Goal: Check status: Check status

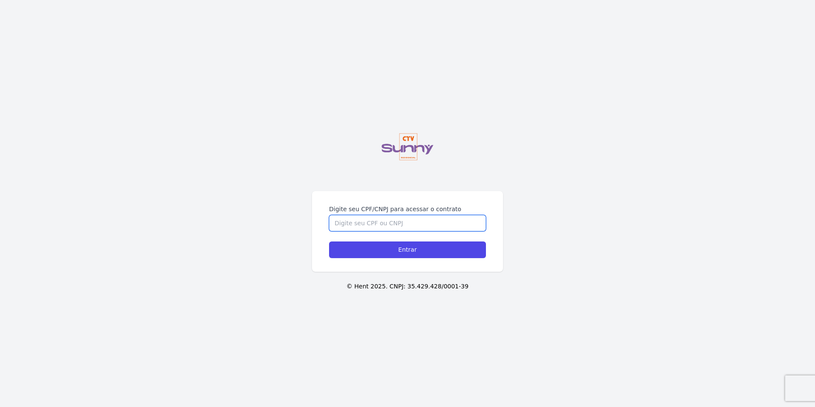
click at [389, 220] on input "Digite seu CPF/CNPJ para acessar o contrato" at bounding box center [407, 223] width 157 height 16
type input "16974516754"
click at [329, 241] on input "Entrar" at bounding box center [407, 249] width 157 height 17
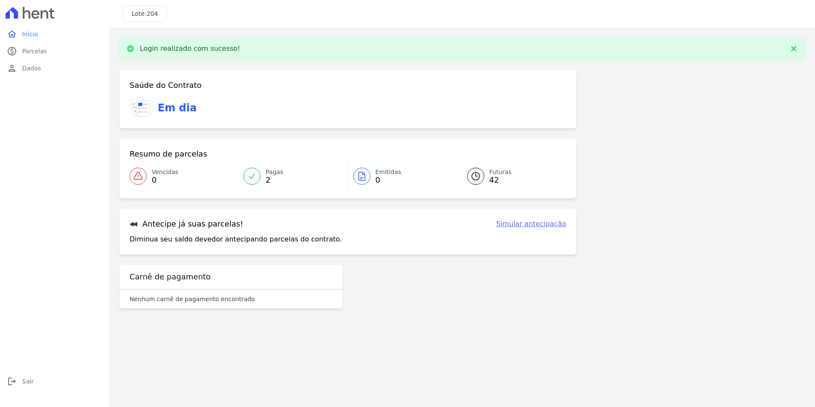
click at [481, 176] on div at bounding box center [475, 175] width 17 height 17
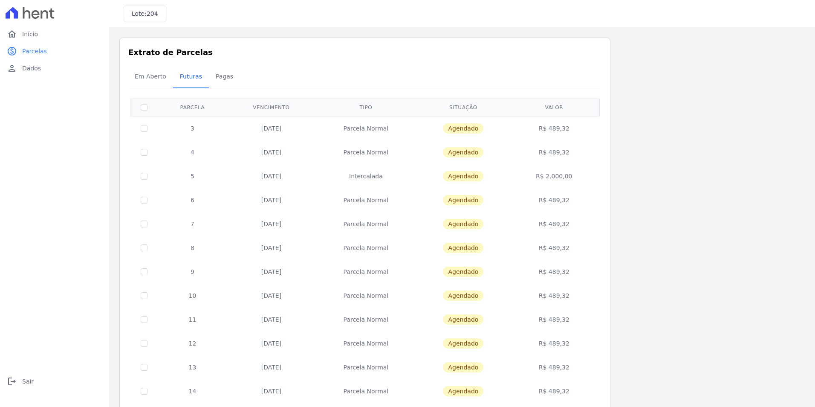
drag, startPoint x: 260, startPoint y: 127, endPoint x: 571, endPoint y: 132, distance: 311.2
click at [571, 132] on tr "3 [DATE] [GEOGRAPHIC_DATA] [GEOGRAPHIC_DATA] R$ 489,32" at bounding box center [364, 128] width 469 height 24
drag, startPoint x: 571, startPoint y: 132, endPoint x: 659, endPoint y: 157, distance: 92.3
click at [659, 157] on div "Listagem de parcelas Baixar PDF Extrato de Parcelas Em [GEOGRAPHIC_DATA] Futura…" at bounding box center [461, 335] width 685 height 595
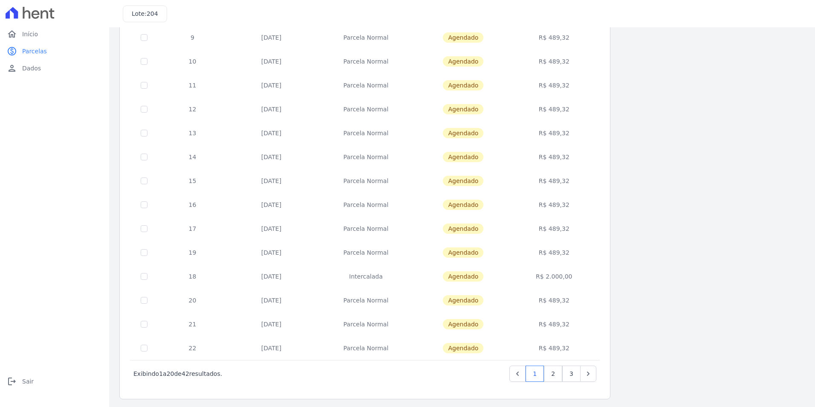
scroll to position [237, 0]
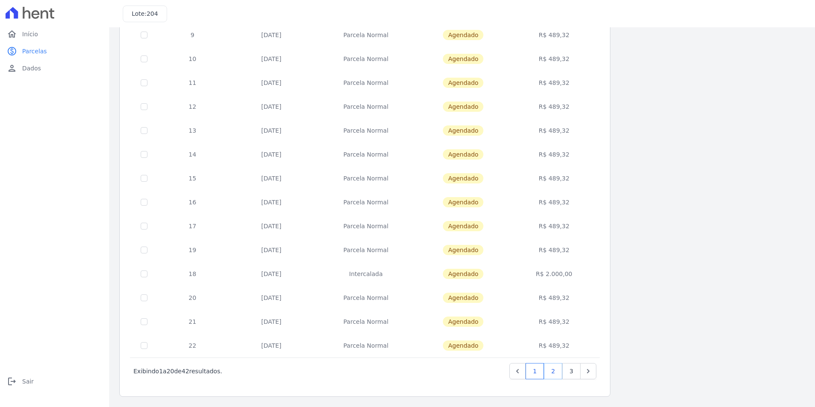
click at [553, 369] on link "2" at bounding box center [553, 371] width 18 height 16
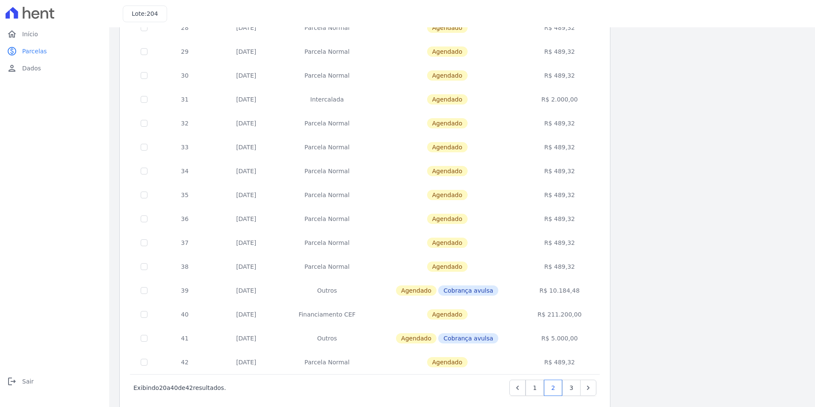
scroll to position [237, 0]
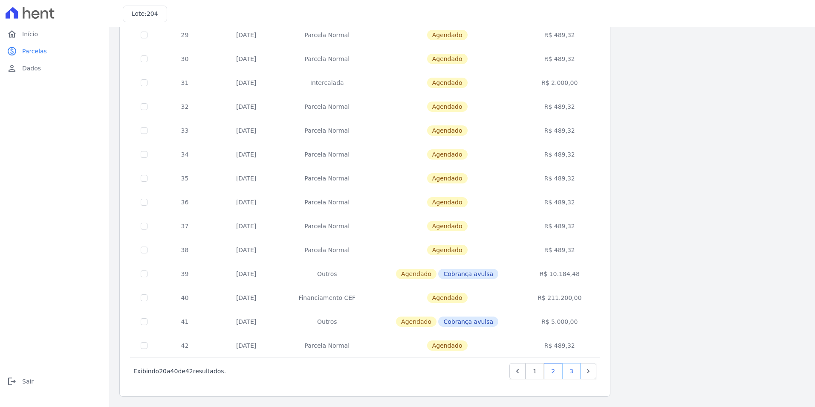
click at [572, 370] on link "3" at bounding box center [571, 371] width 18 height 16
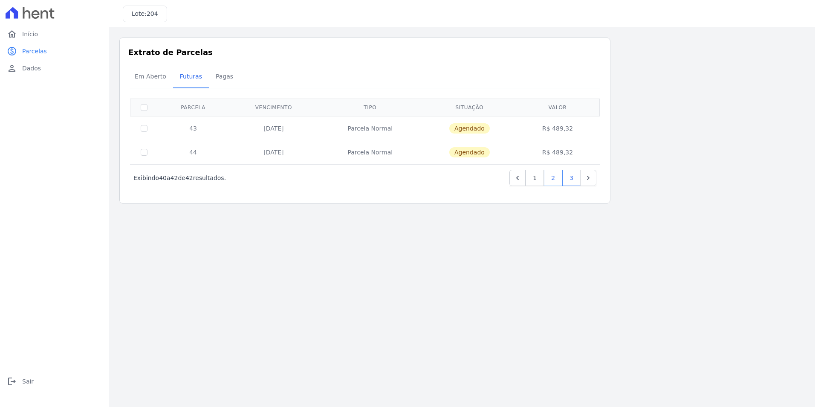
click at [554, 181] on link "2" at bounding box center [553, 178] width 18 height 16
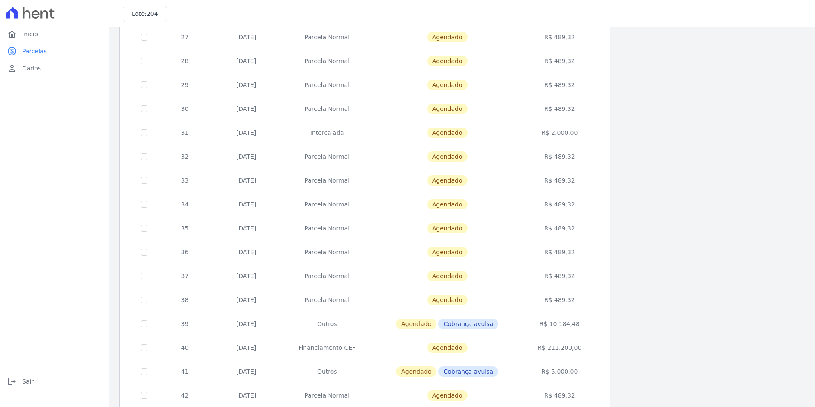
scroll to position [237, 0]
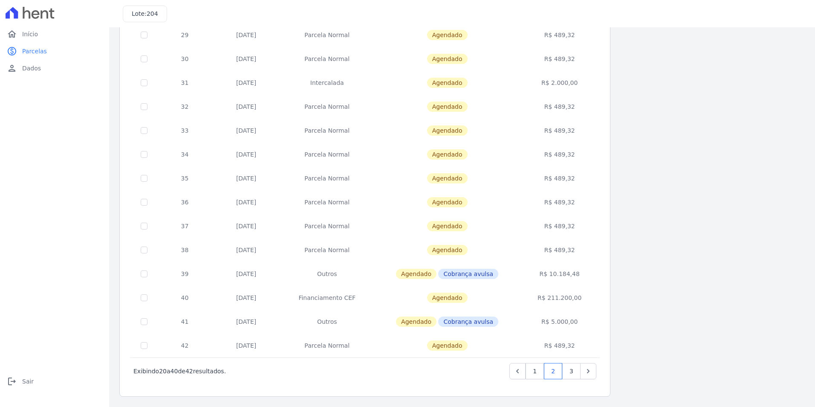
drag, startPoint x: 551, startPoint y: 296, endPoint x: 580, endPoint y: 297, distance: 29.4
click at [580, 297] on td "R$ 211.200,00" at bounding box center [560, 298] width 78 height 24
click at [504, 295] on td "Agendado" at bounding box center [446, 298] width 147 height 24
click at [574, 373] on link "3" at bounding box center [571, 371] width 18 height 16
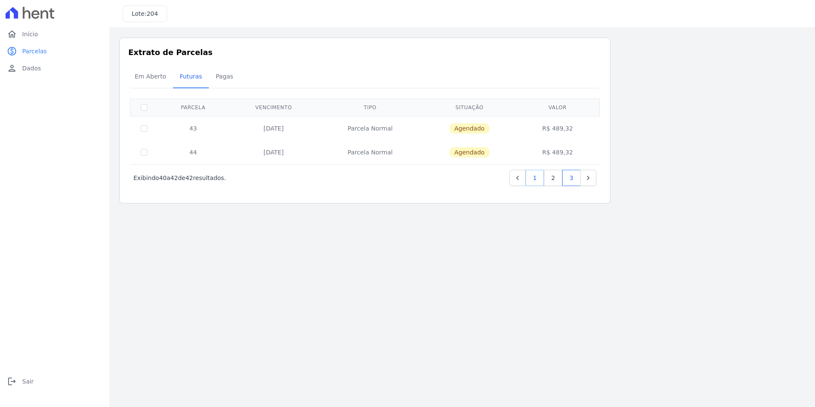
click at [534, 173] on link "1" at bounding box center [535, 178] width 18 height 16
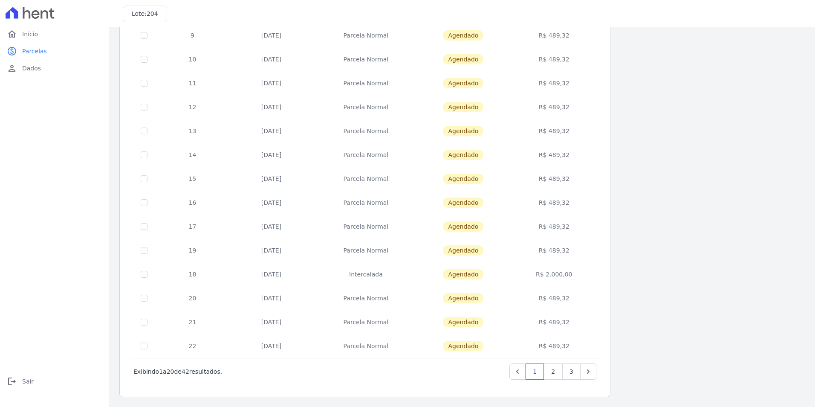
scroll to position [237, 0]
click at [522, 370] on icon "Previous" at bounding box center [517, 371] width 9 height 9
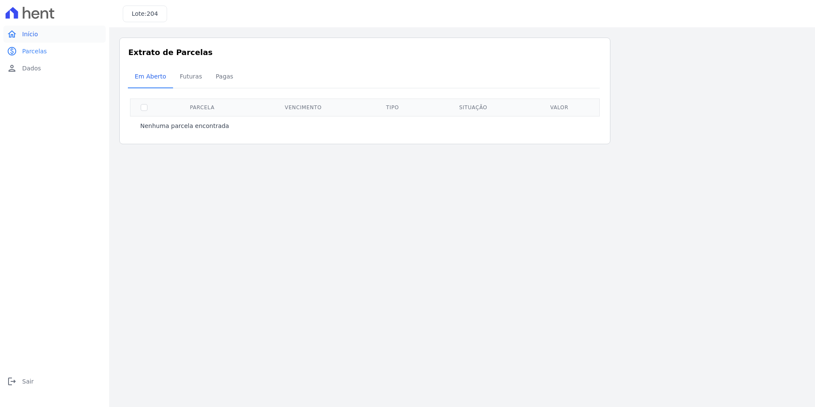
click at [44, 34] on link "home Início" at bounding box center [54, 34] width 102 height 17
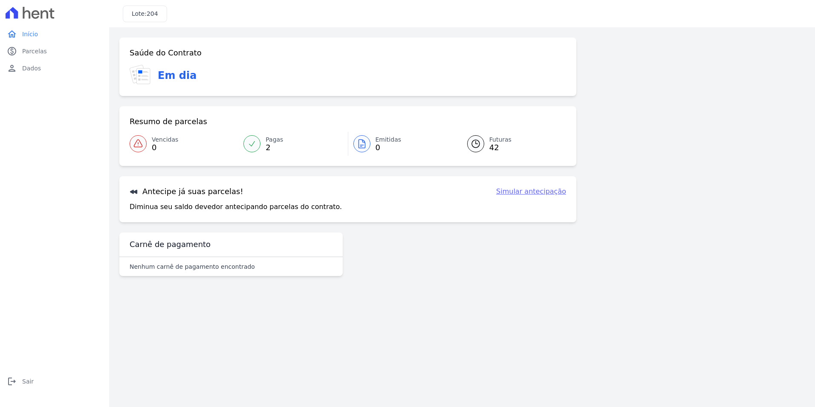
click at [476, 145] on icon at bounding box center [476, 144] width 10 height 10
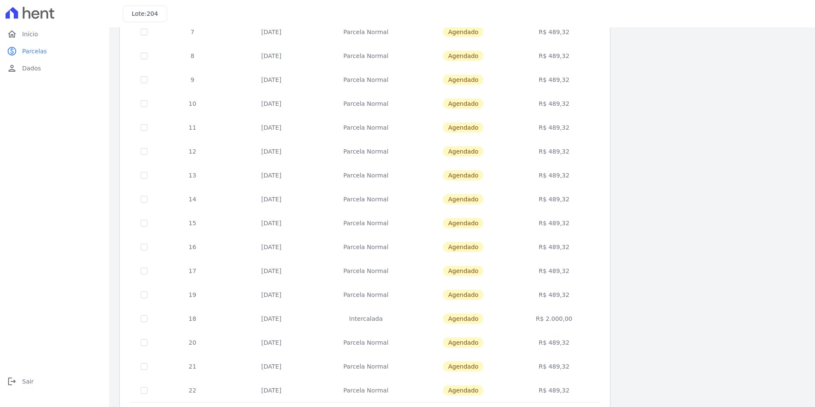
scroll to position [237, 0]
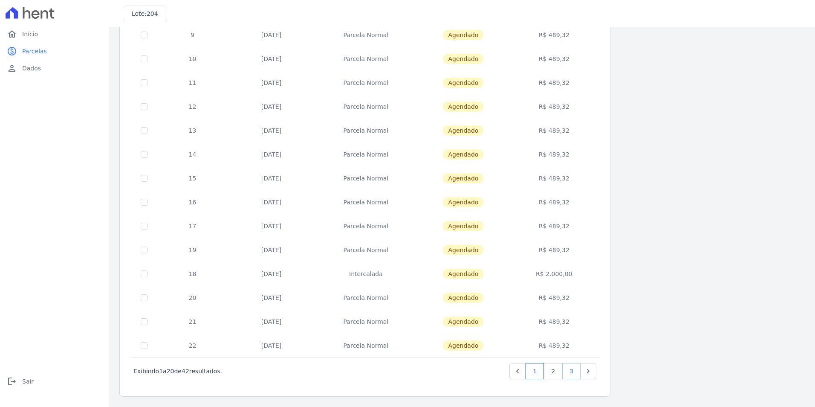
click at [574, 373] on link "3" at bounding box center [571, 371] width 18 height 16
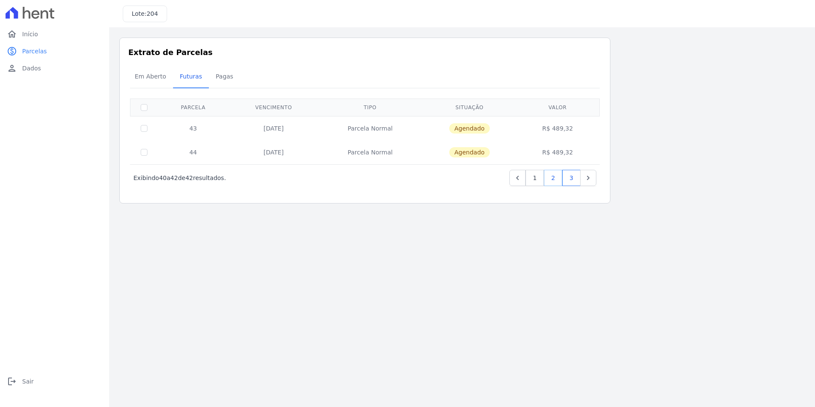
click at [548, 178] on link "2" at bounding box center [553, 178] width 18 height 16
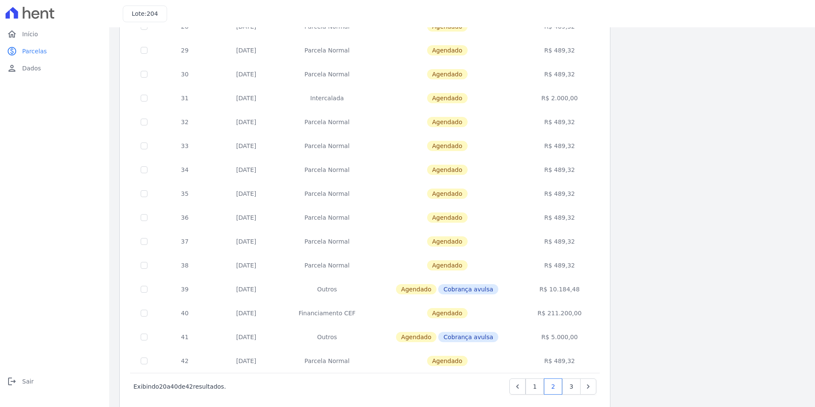
scroll to position [237, 0]
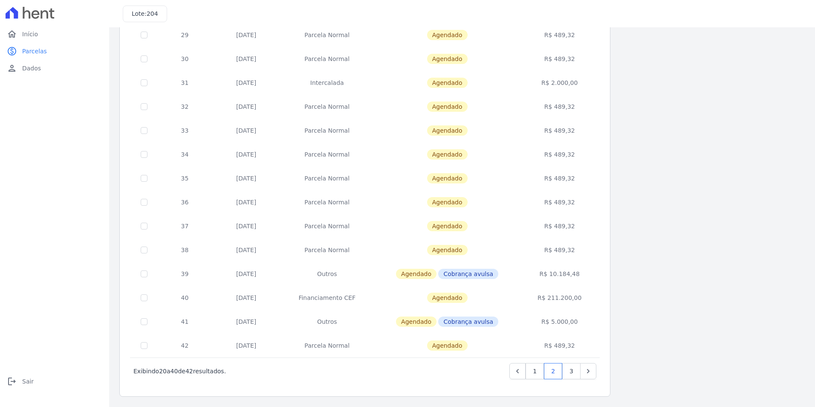
click at [479, 324] on span "Cobrança avulsa" at bounding box center [468, 321] width 60 height 10
drag, startPoint x: 257, startPoint y: 319, endPoint x: 264, endPoint y: 321, distance: 6.9
click at [264, 321] on td "30/06/2028" at bounding box center [246, 321] width 69 height 24
drag, startPoint x: 264, startPoint y: 321, endPoint x: 329, endPoint y: 324, distance: 65.3
click at [332, 324] on td "Outros" at bounding box center [326, 321] width 93 height 24
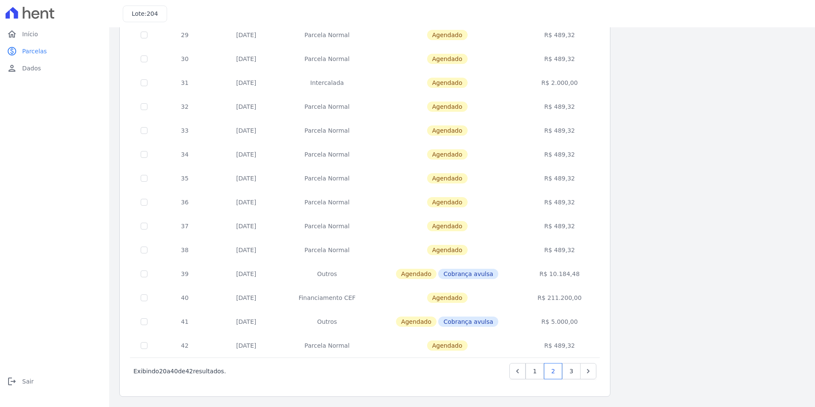
drag, startPoint x: 343, startPoint y: 271, endPoint x: 397, endPoint y: 274, distance: 54.2
click at [397, 274] on tr "39 30/06/2028 Outros Agendado Cobrança avulsa R$ 10.184,48" at bounding box center [364, 274] width 469 height 24
drag, startPoint x: 584, startPoint y: 273, endPoint x: 294, endPoint y: 275, distance: 290.3
click at [294, 275] on tr "39 30/06/2028 Outros Agendado Cobrança avulsa R$ 10.184,48" at bounding box center [364, 274] width 469 height 24
drag, startPoint x: 584, startPoint y: 298, endPoint x: 166, endPoint y: 263, distance: 420.0
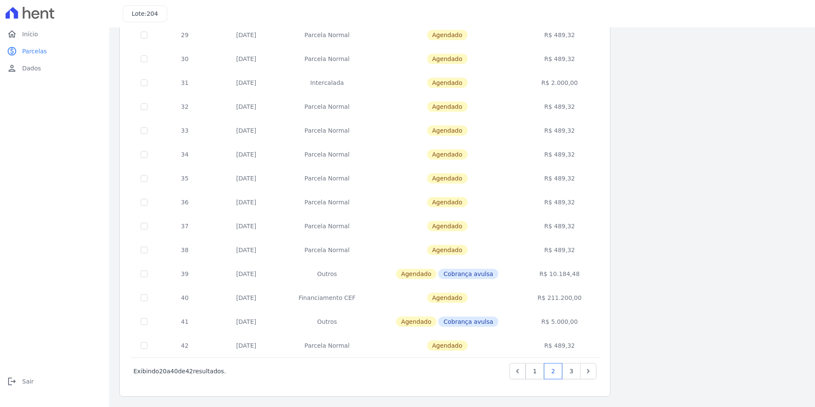
click at [166, 263] on tbody "23 10/04/2027 Parcela Normal Agendado R$ 489,32 24 10/05/2027 Parcela Normal Ag…" at bounding box center [364, 118] width 469 height 478
click at [505, 298] on td "Agendado" at bounding box center [446, 298] width 147 height 24
click at [569, 370] on link "3" at bounding box center [571, 371] width 18 height 16
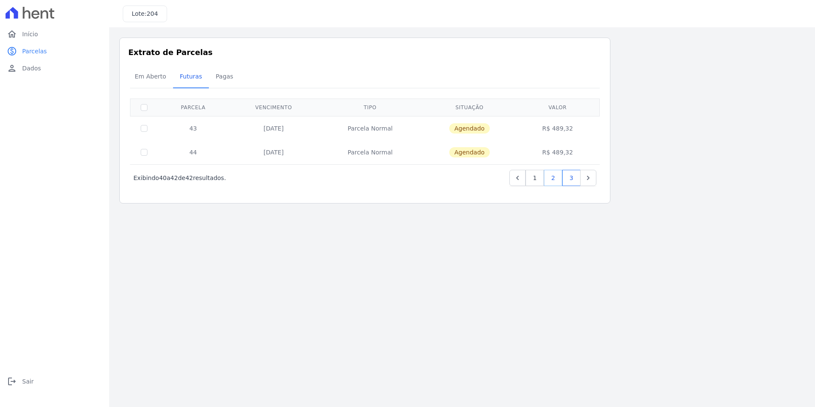
click at [552, 181] on link "2" at bounding box center [553, 178] width 18 height 16
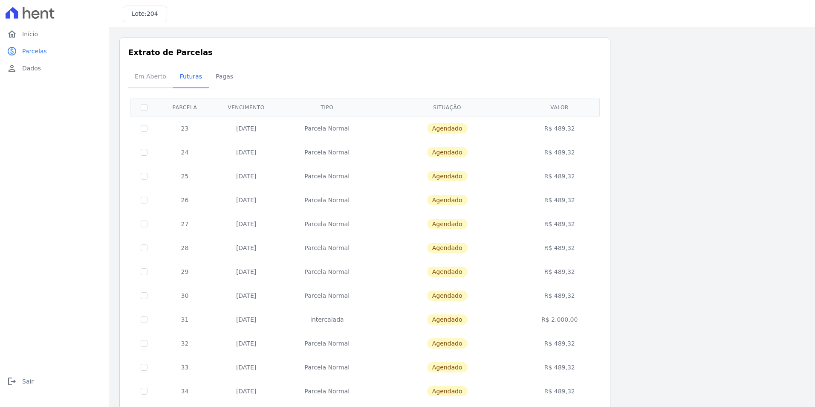
click at [150, 78] on span "Em Aberto" at bounding box center [151, 76] width 42 height 17
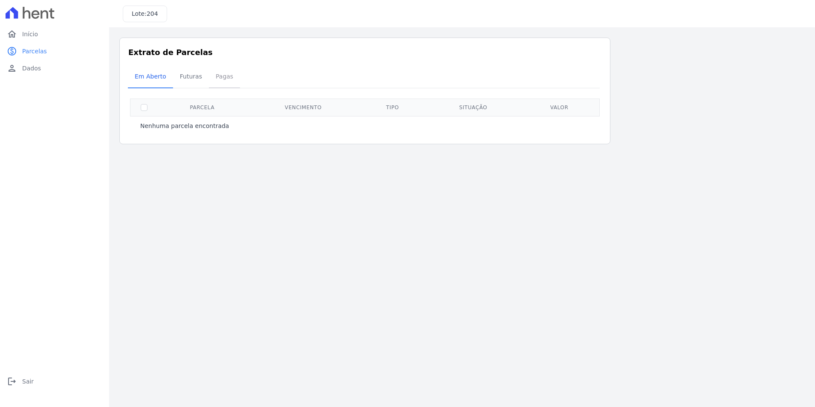
click at [218, 81] on span "Pagas" at bounding box center [225, 76] width 28 height 17
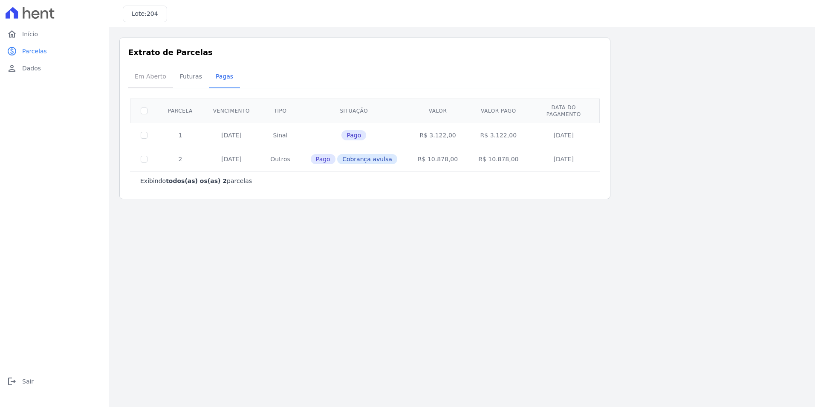
click at [146, 75] on span "Em Aberto" at bounding box center [151, 76] width 42 height 17
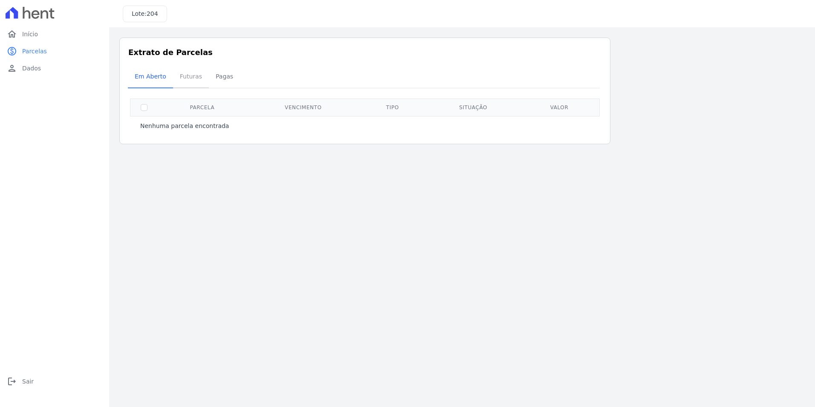
click at [181, 83] on span "Futuras" at bounding box center [191, 76] width 32 height 17
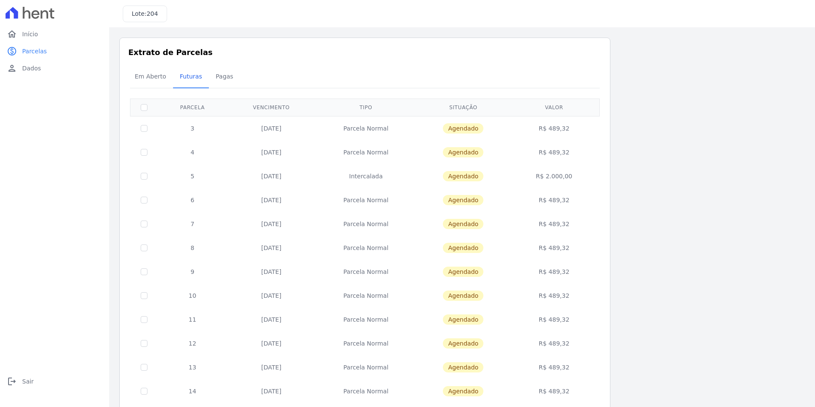
scroll to position [237, 0]
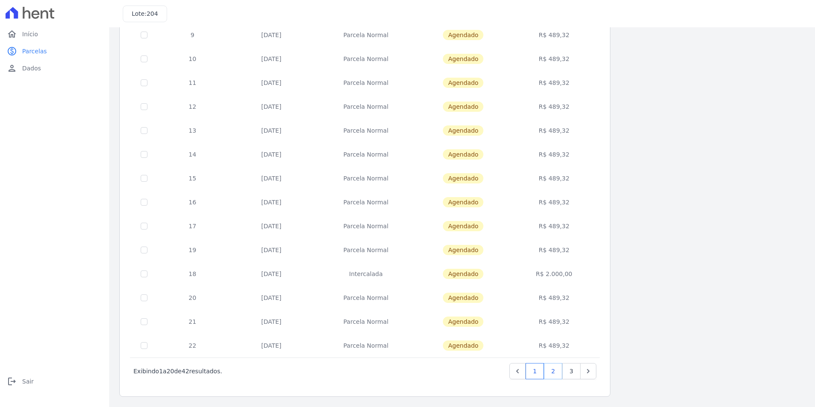
click at [551, 369] on link "2" at bounding box center [553, 371] width 18 height 16
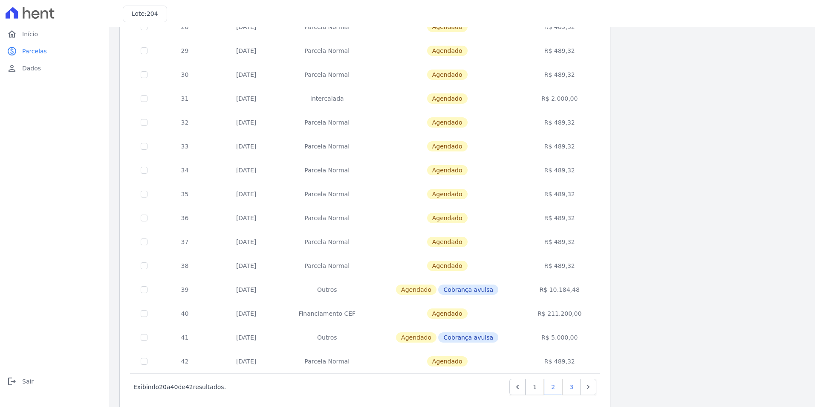
scroll to position [237, 0]
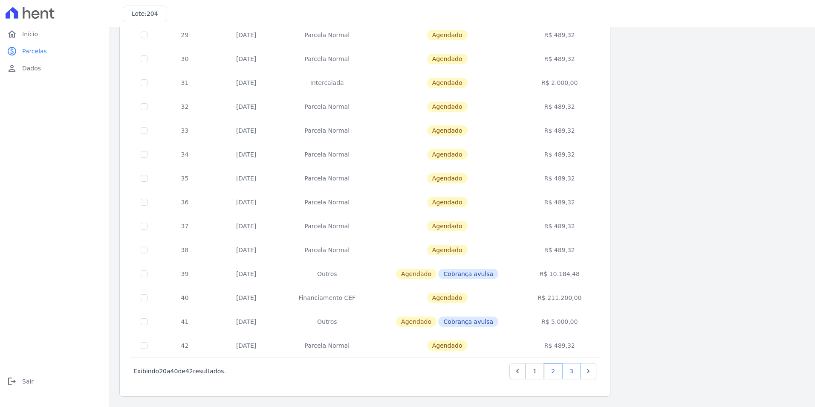
click at [574, 368] on link "3" at bounding box center [571, 371] width 18 height 16
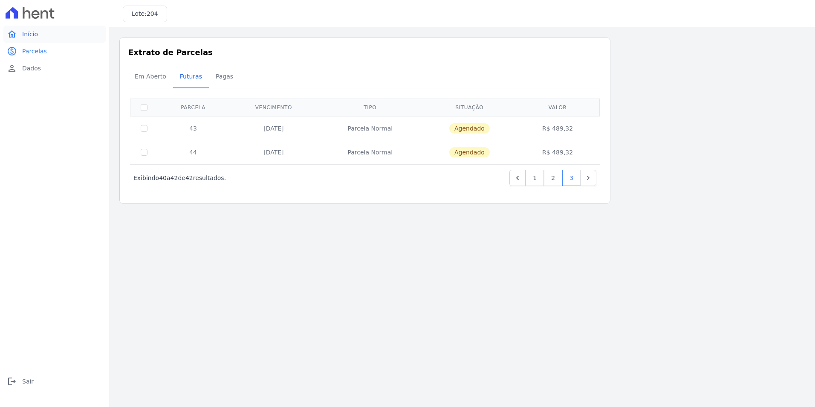
click at [39, 36] on link "home Início" at bounding box center [54, 34] width 102 height 17
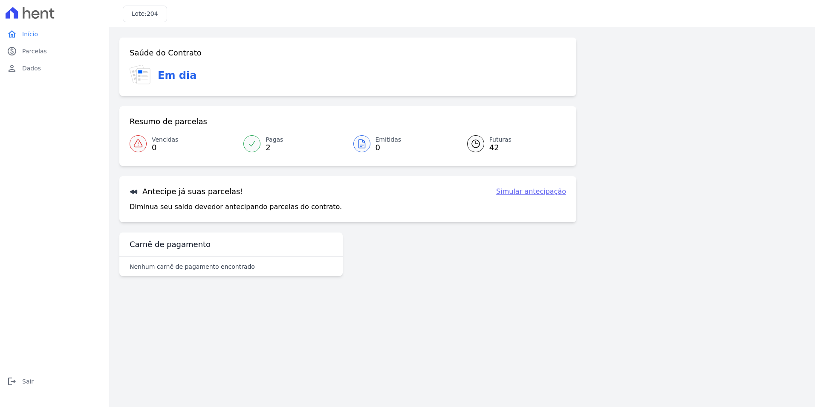
click at [161, 200] on div "Antecipe já suas parcelas! Simular antecipação Diminua seu saldo devedor anteci…" at bounding box center [347, 199] width 457 height 46
